Goal: Information Seeking & Learning: Learn about a topic

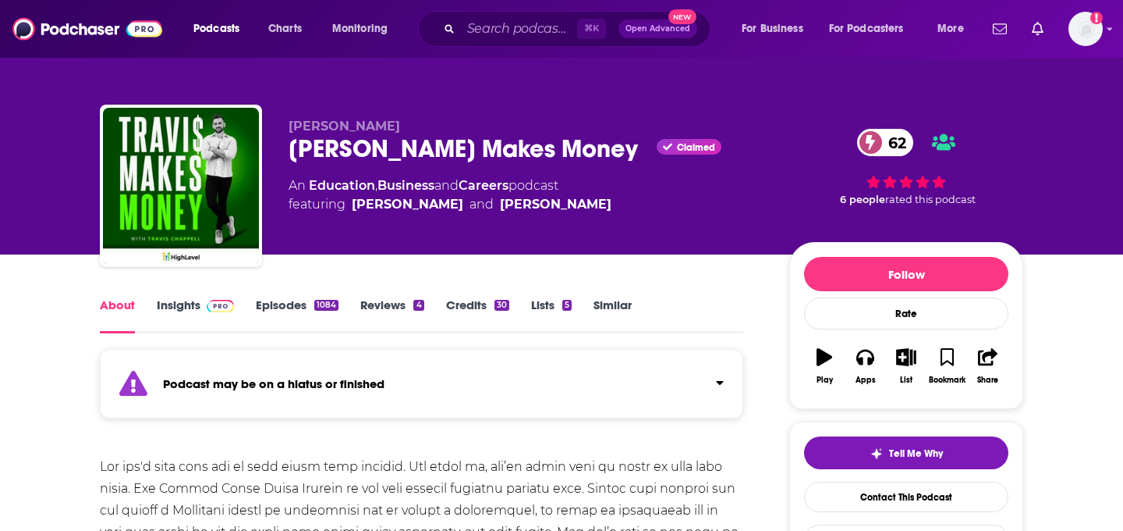
click at [171, 315] on link "Insights" at bounding box center [195, 315] width 77 height 36
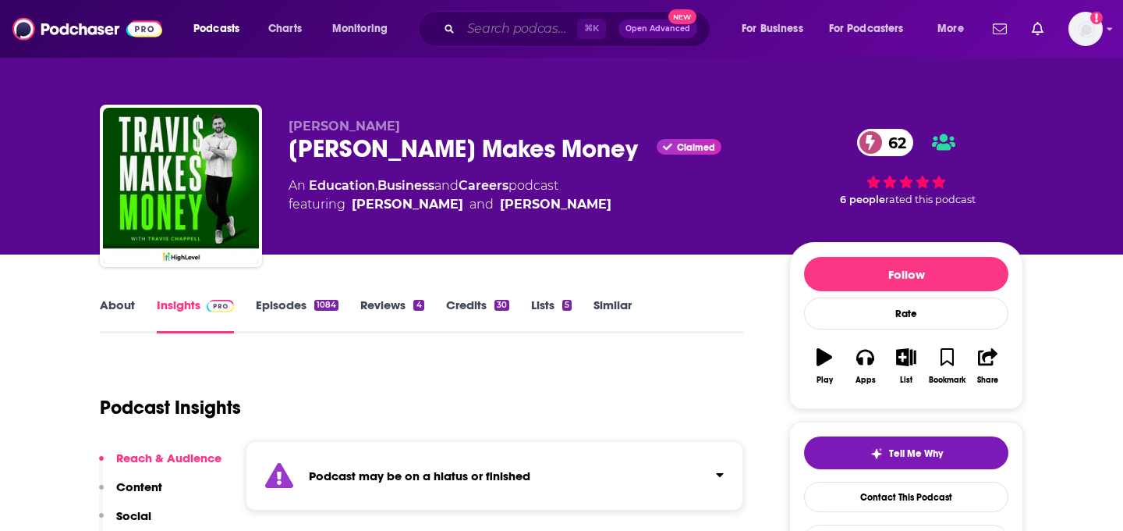
click at [488, 30] on input "Search podcasts, credits, & more..." at bounding box center [519, 28] width 116 height 25
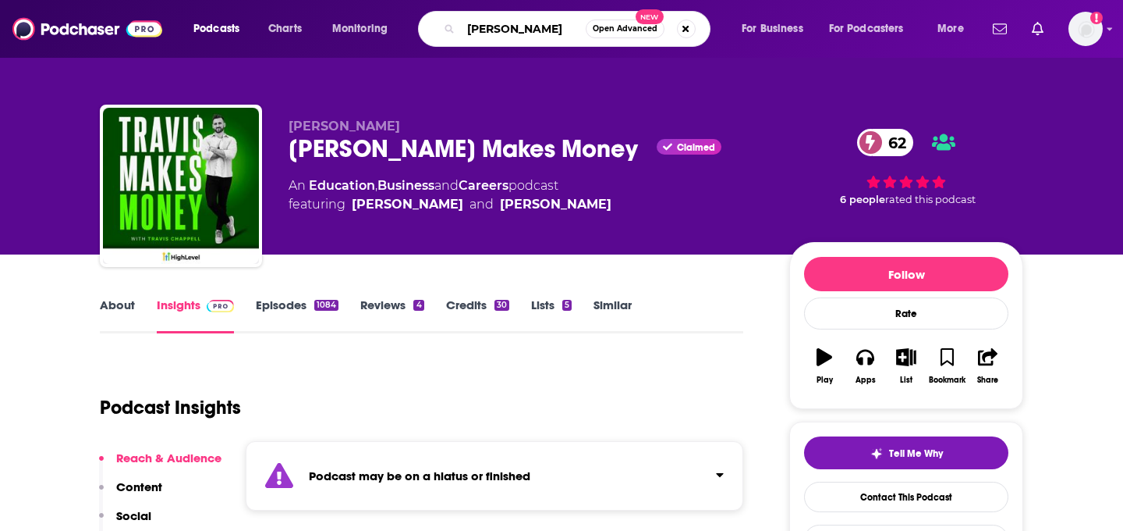
type input "[PERSON_NAME]"
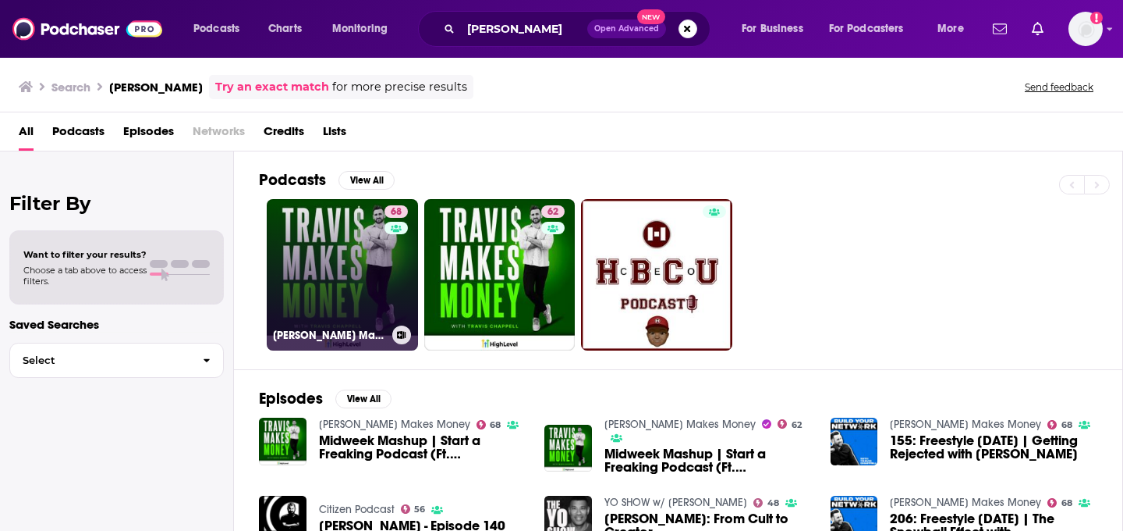
click at [357, 257] on link "68 [PERSON_NAME] Makes Money" at bounding box center [342, 274] width 151 height 151
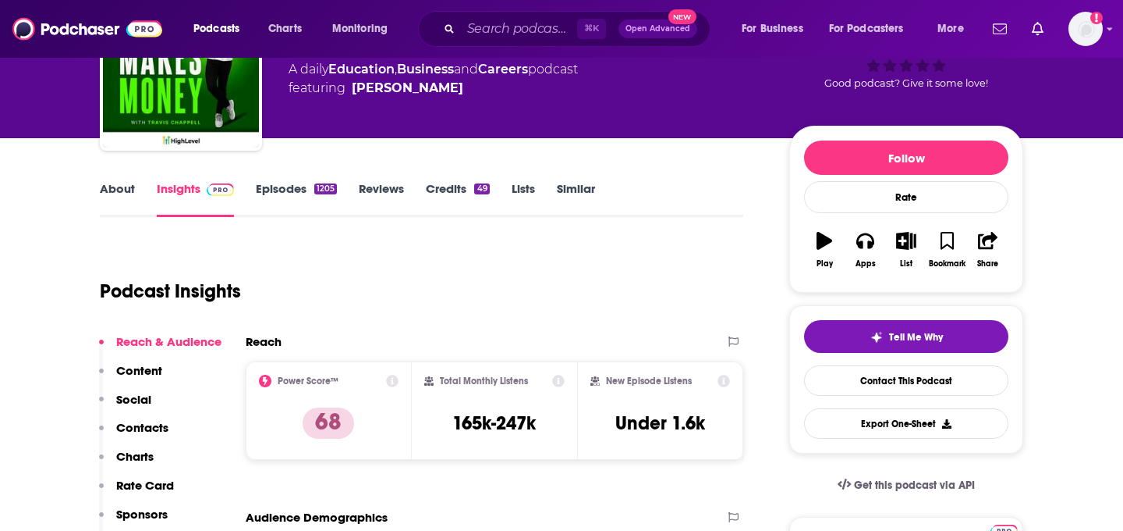
scroll to position [131, 0]
